Goal: Find specific page/section: Find specific page/section

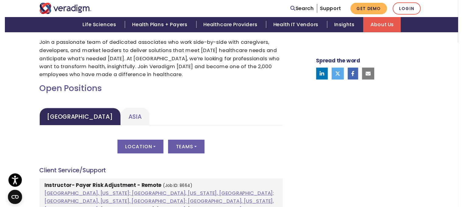
scroll to position [228, 0]
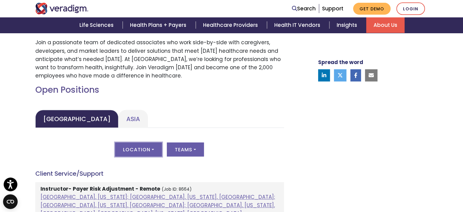
click at [152, 145] on button "Location" at bounding box center [138, 149] width 47 height 14
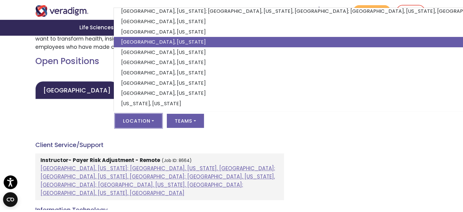
scroll to position [260, 0]
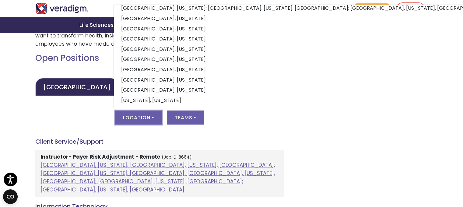
click at [118, 86] on link "Asia" at bounding box center [133, 87] width 30 height 18
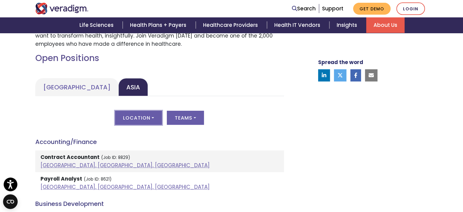
click at [145, 117] on button "Location" at bounding box center [138, 117] width 47 height 14
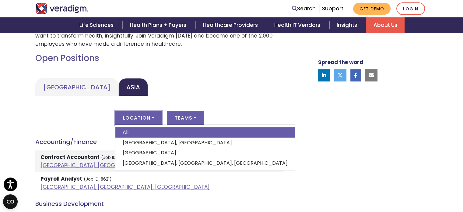
click at [145, 117] on button "Location" at bounding box center [138, 117] width 47 height 14
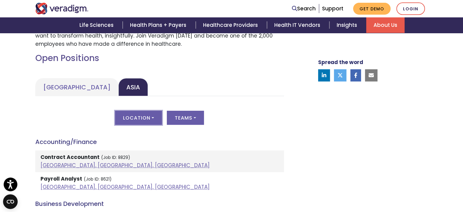
click at [145, 117] on button "Location" at bounding box center [138, 117] width 47 height 14
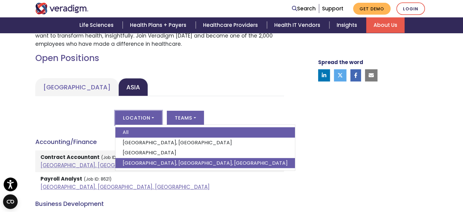
click at [133, 159] on link "[GEOGRAPHIC_DATA], [GEOGRAPHIC_DATA], [GEOGRAPHIC_DATA]" at bounding box center [205, 163] width 180 height 10
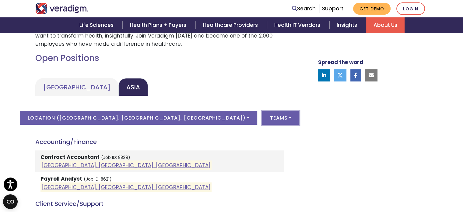
click at [262, 118] on button "Teams" at bounding box center [280, 117] width 37 height 14
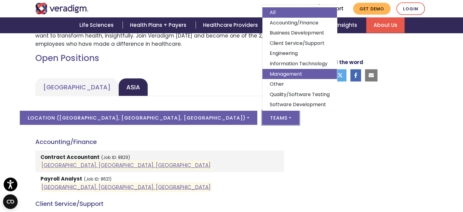
scroll to position [16, 0]
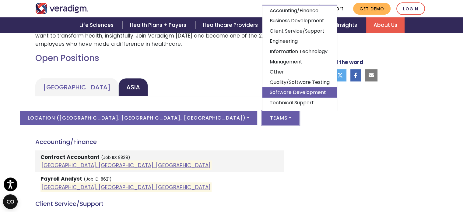
click at [262, 89] on link "Software Development" at bounding box center [299, 92] width 75 height 10
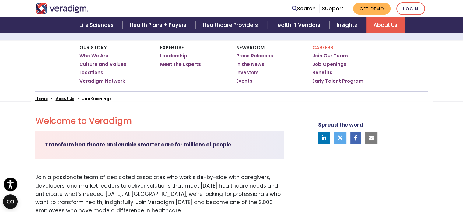
scroll to position [0, 0]
